Goal: Task Accomplishment & Management: Manage account settings

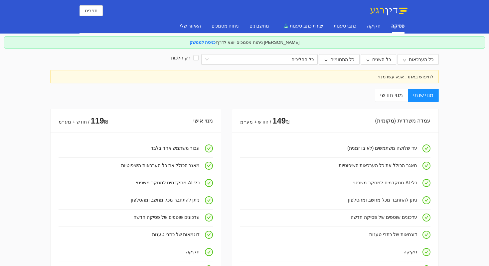
click at [393, 26] on div "פסיקה" at bounding box center [397, 25] width 13 height 7
click at [216, 42] on link "כניסה לממשק" at bounding box center [203, 42] width 26 height 5
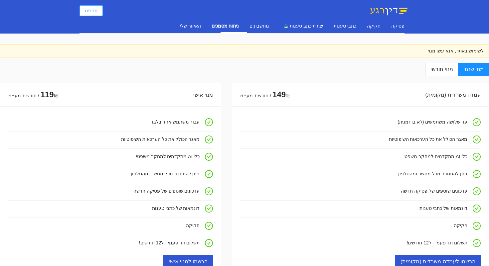
click at [93, 12] on span "תפריט" at bounding box center [91, 10] width 13 height 7
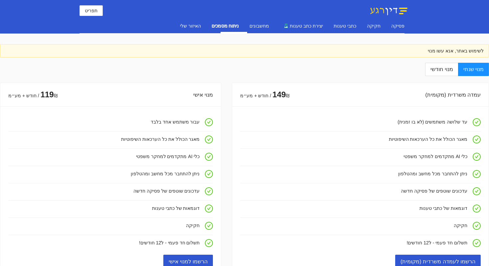
scroll to position [2, 0]
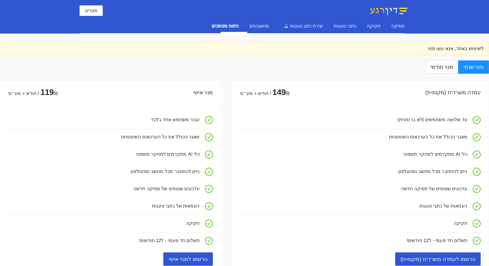
click at [200, 28] on div "האיזור שלי" at bounding box center [190, 25] width 21 height 7
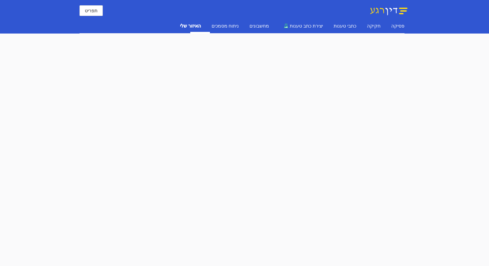
scroll to position [0, 0]
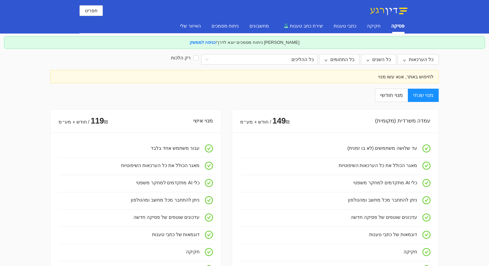
click at [372, 75] on div "לחיפוש באתר, אנא עשו מנוי" at bounding box center [245, 76] width 378 height 7
click at [413, 79] on div "לחיפוש באתר, אנא עשו מנוי" at bounding box center [245, 76] width 378 height 7
click at [199, 60] on input "רק הלכות" at bounding box center [195, 57] width 5 height 5
checkbox input "false"
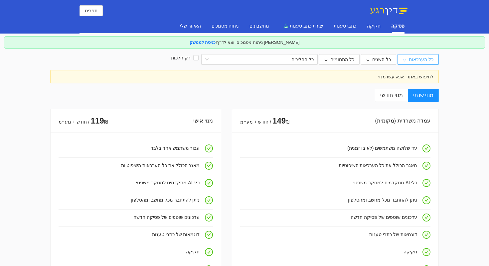
click at [423, 61] on span "כל הערכאות" at bounding box center [421, 59] width 25 height 7
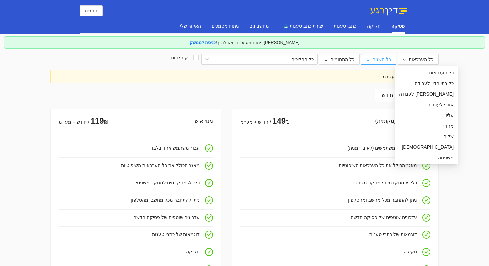
click at [371, 57] on button "כל השנים" at bounding box center [378, 59] width 35 height 11
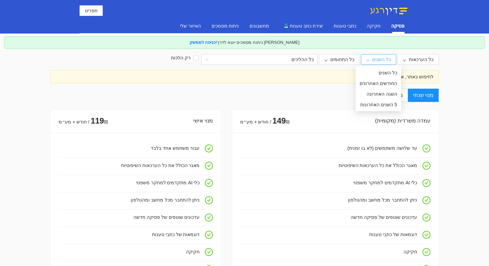
click at [371, 57] on button "כל השנים" at bounding box center [378, 59] width 35 height 11
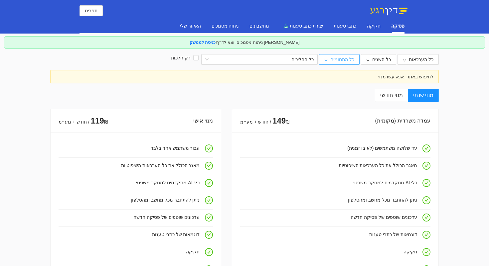
click at [337, 61] on span "כל התחומים" at bounding box center [342, 59] width 24 height 7
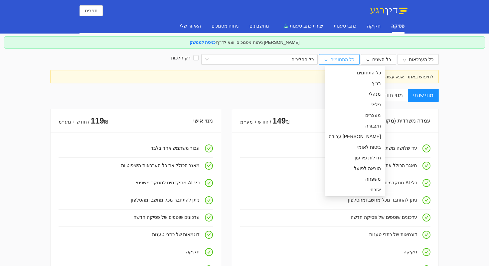
click at [337, 61] on span "כל התחומים" at bounding box center [342, 59] width 24 height 7
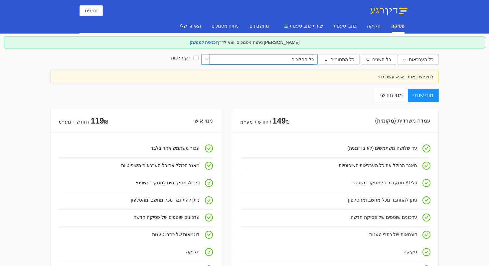
click at [298, 56] on input "search" at bounding box center [262, 60] width 104 height 10
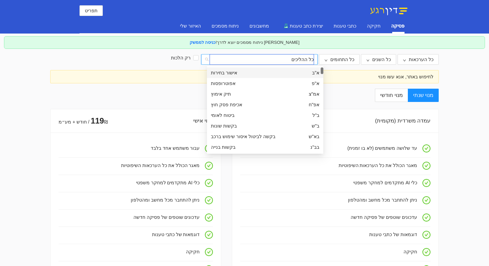
click at [298, 56] on input "search" at bounding box center [262, 60] width 104 height 10
click at [314, 48] on div "פיילוט ניתוח מסמכים יוצא לדרך! כניסה לממשק" at bounding box center [244, 42] width 481 height 13
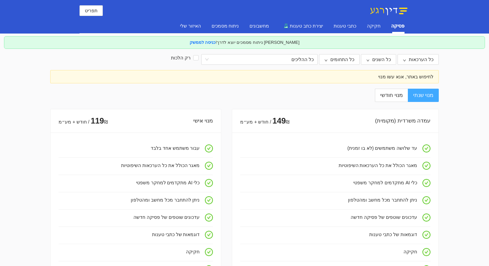
click at [422, 98] on span "מנוי שנתי" at bounding box center [423, 95] width 20 height 6
click at [438, 96] on input "מנוי שנתי" at bounding box center [438, 95] width 1 height 1
click at [397, 98] on span "מנוי חודשי" at bounding box center [391, 95] width 22 height 6
click at [407, 96] on input "מנוי חודשי" at bounding box center [407, 95] width 1 height 1
radio input "true"
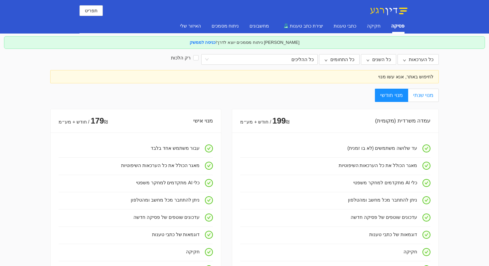
click at [421, 98] on span "מנוי שנתי" at bounding box center [423, 95] width 20 height 6
click at [438, 96] on input "מנוי שנתי" at bounding box center [438, 95] width 1 height 1
radio input "true"
click at [388, 95] on span "מנוי חודשי" at bounding box center [391, 95] width 22 height 6
click at [407, 95] on input "מנוי חודשי" at bounding box center [407, 95] width 1 height 1
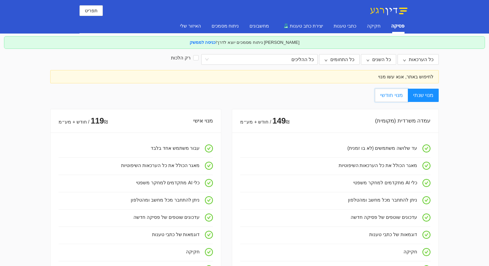
radio input "true"
click at [416, 95] on span "מנוי שנתי" at bounding box center [423, 95] width 20 height 6
click at [438, 95] on input "מנוי שנתי" at bounding box center [438, 95] width 1 height 1
radio input "true"
radio input "false"
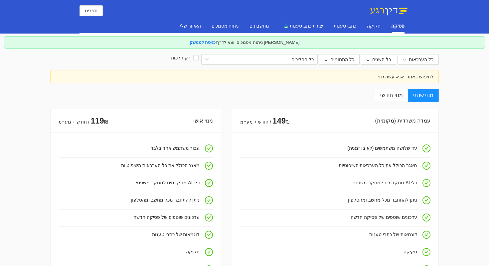
click at [402, 9] on img at bounding box center [389, 10] width 42 height 11
click at [374, 27] on div "חקיקה" at bounding box center [374, 25] width 14 height 7
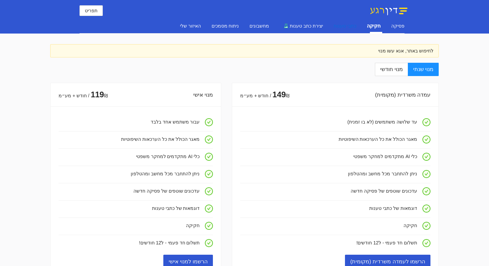
click at [349, 27] on div "כתבי טענות" at bounding box center [345, 25] width 23 height 7
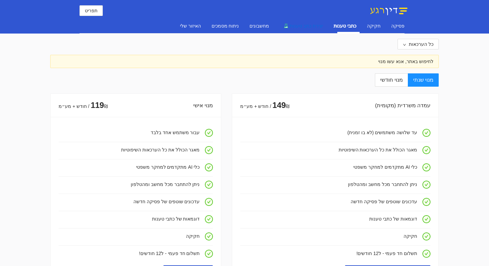
click at [309, 27] on span "יצירת כתב טענות" at bounding box center [306, 25] width 33 height 5
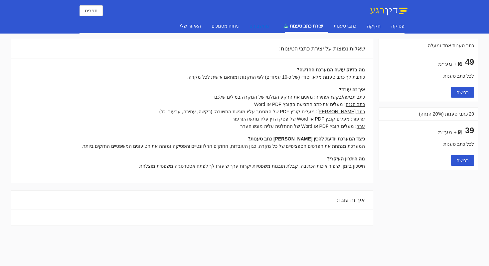
click at [266, 25] on div "מחשבונים" at bounding box center [259, 25] width 20 height 7
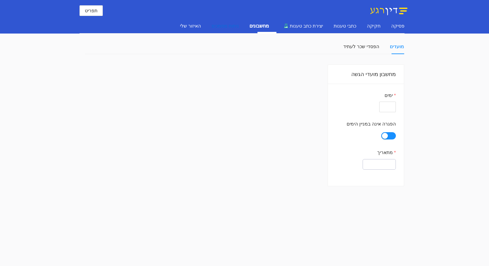
click at [233, 24] on div "ניתוח מסמכים" at bounding box center [225, 25] width 28 height 7
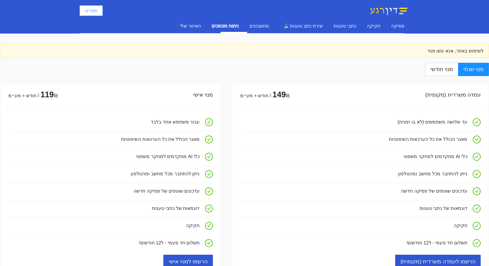
click at [93, 14] on span "תפריט" at bounding box center [91, 10] width 13 height 7
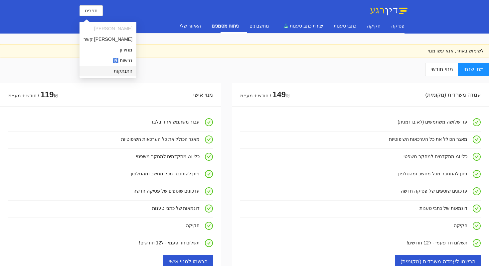
click at [98, 73] on span "התנתקות" at bounding box center [107, 71] width 49 height 7
